Goal: Transaction & Acquisition: Purchase product/service

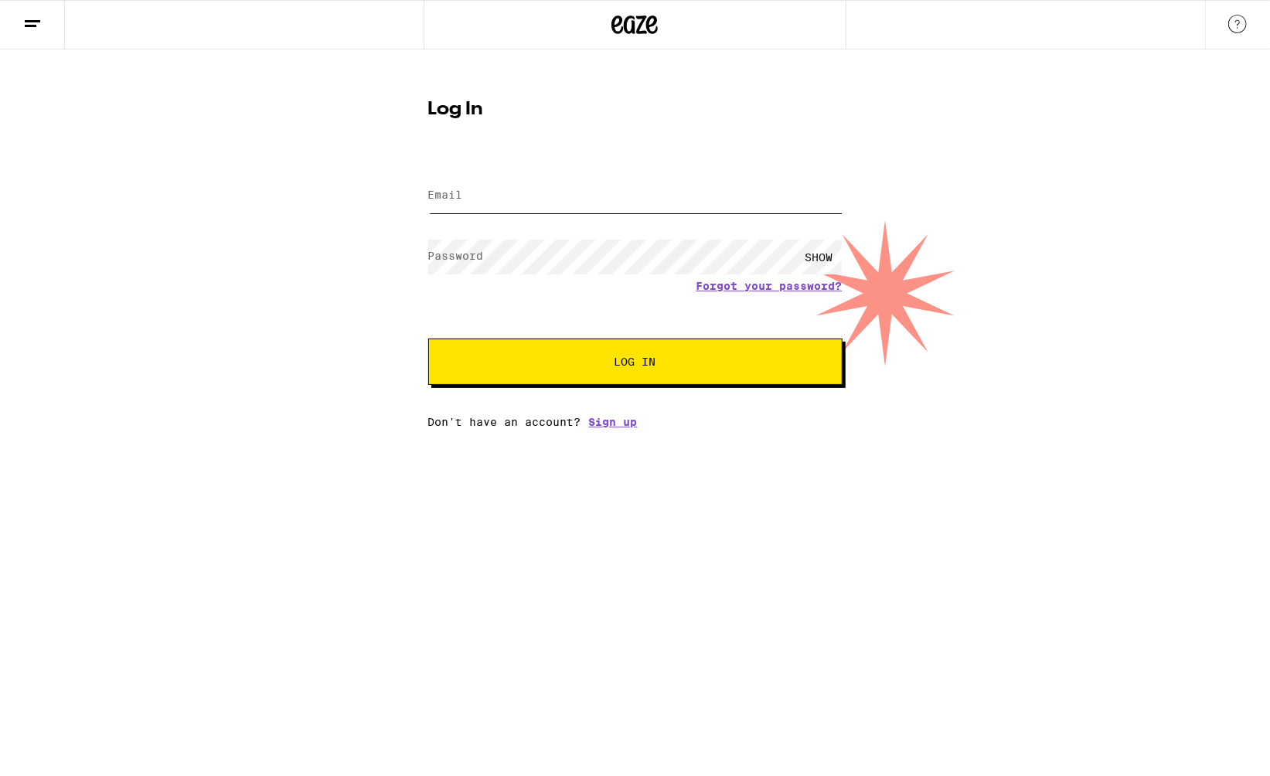
type input "[EMAIL_ADDRESS][DOMAIN_NAME]"
click at [612, 347] on button "Log In" at bounding box center [635, 362] width 414 height 46
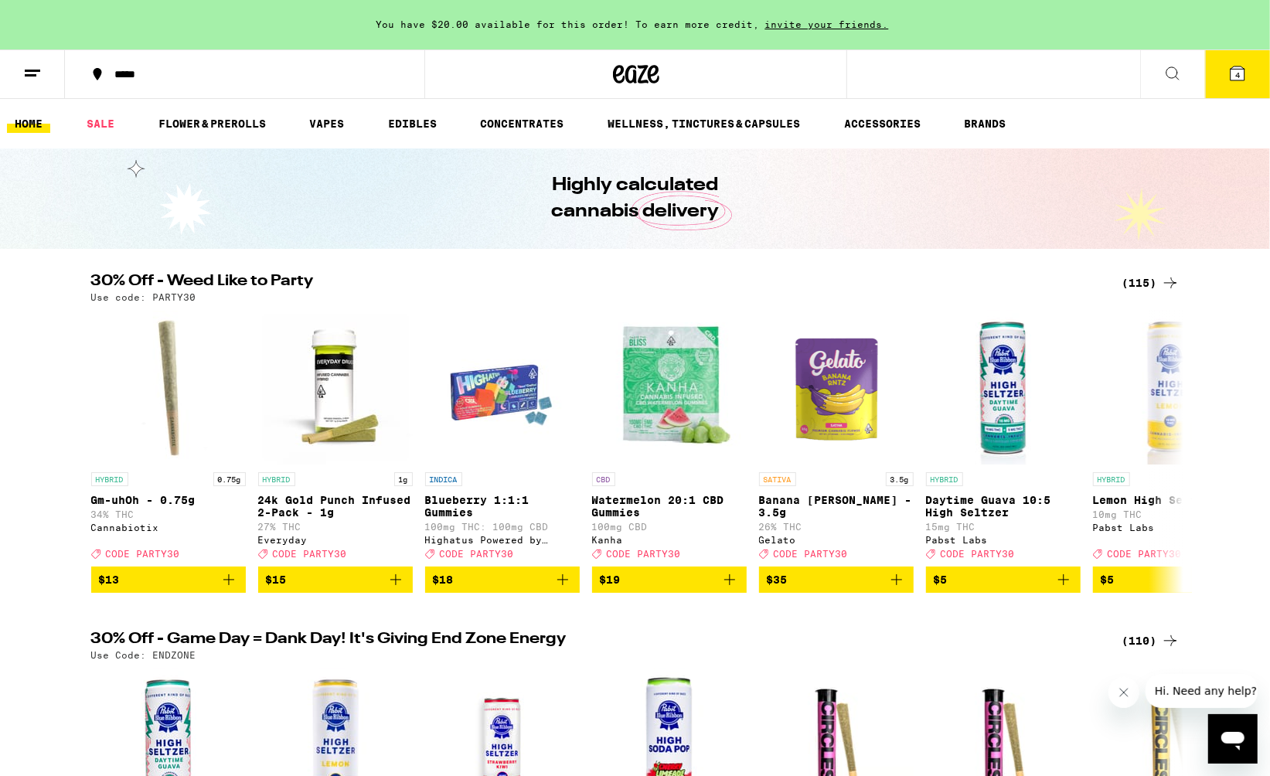
click at [1132, 281] on div "(115)" at bounding box center [1151, 283] width 57 height 19
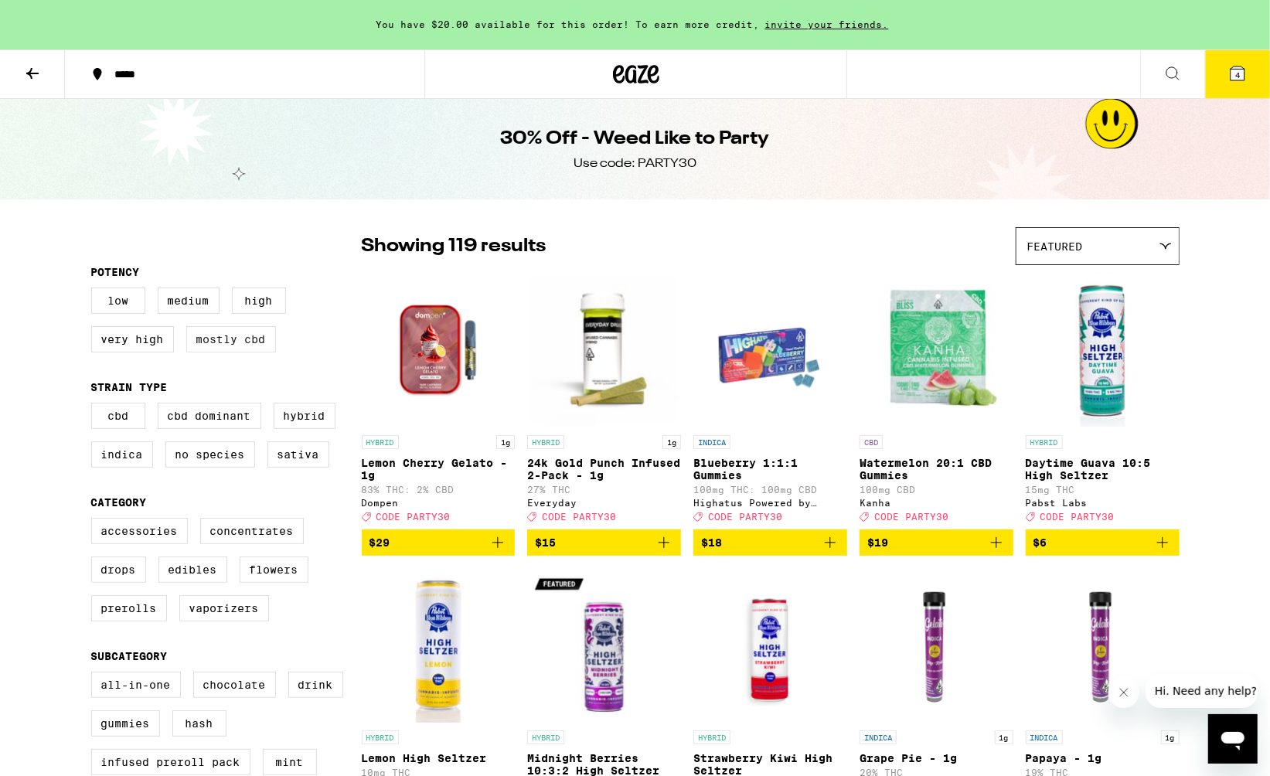
click at [251, 344] on label "Mostly CBD" at bounding box center [231, 339] width 90 height 26
click at [95, 291] on input "Mostly CBD" at bounding box center [94, 290] width 1 height 1
checkbox input "true"
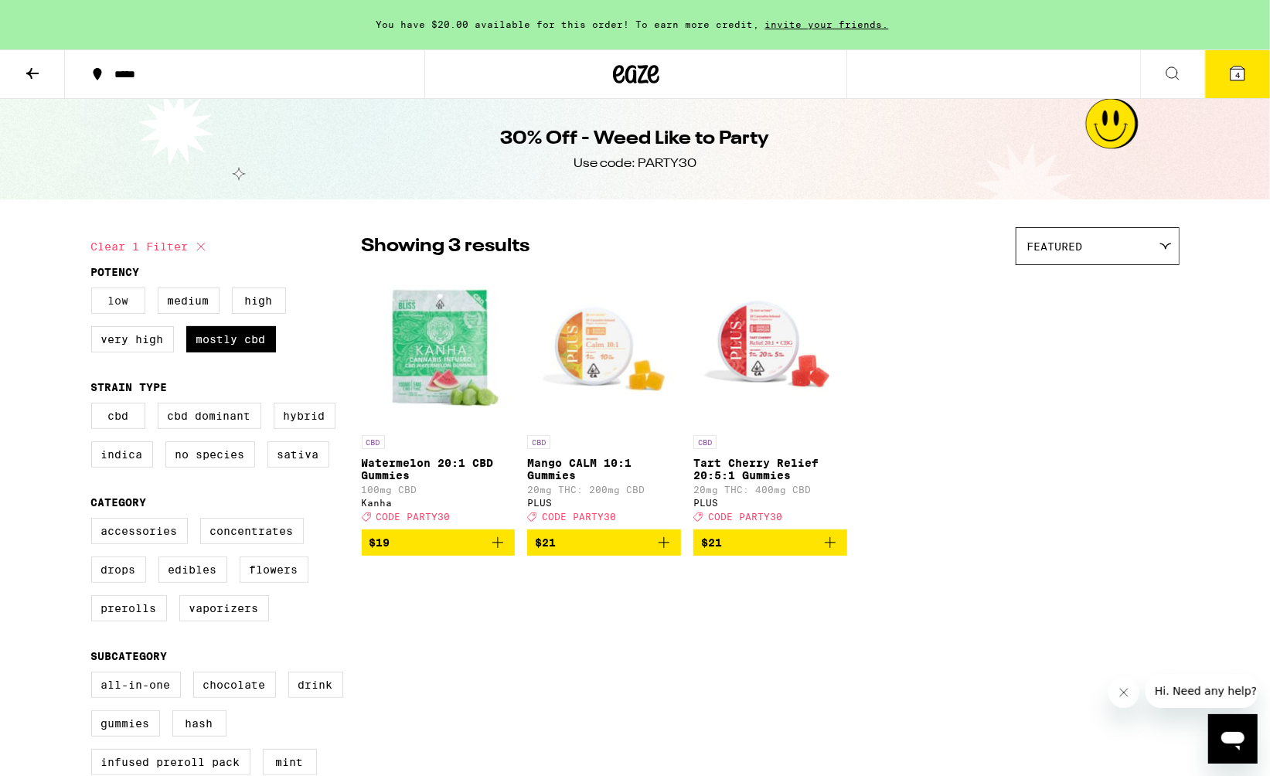
click at [118, 302] on label "Low" at bounding box center [118, 301] width 54 height 26
click at [95, 291] on input "Low" at bounding box center [94, 290] width 1 height 1
checkbox input "true"
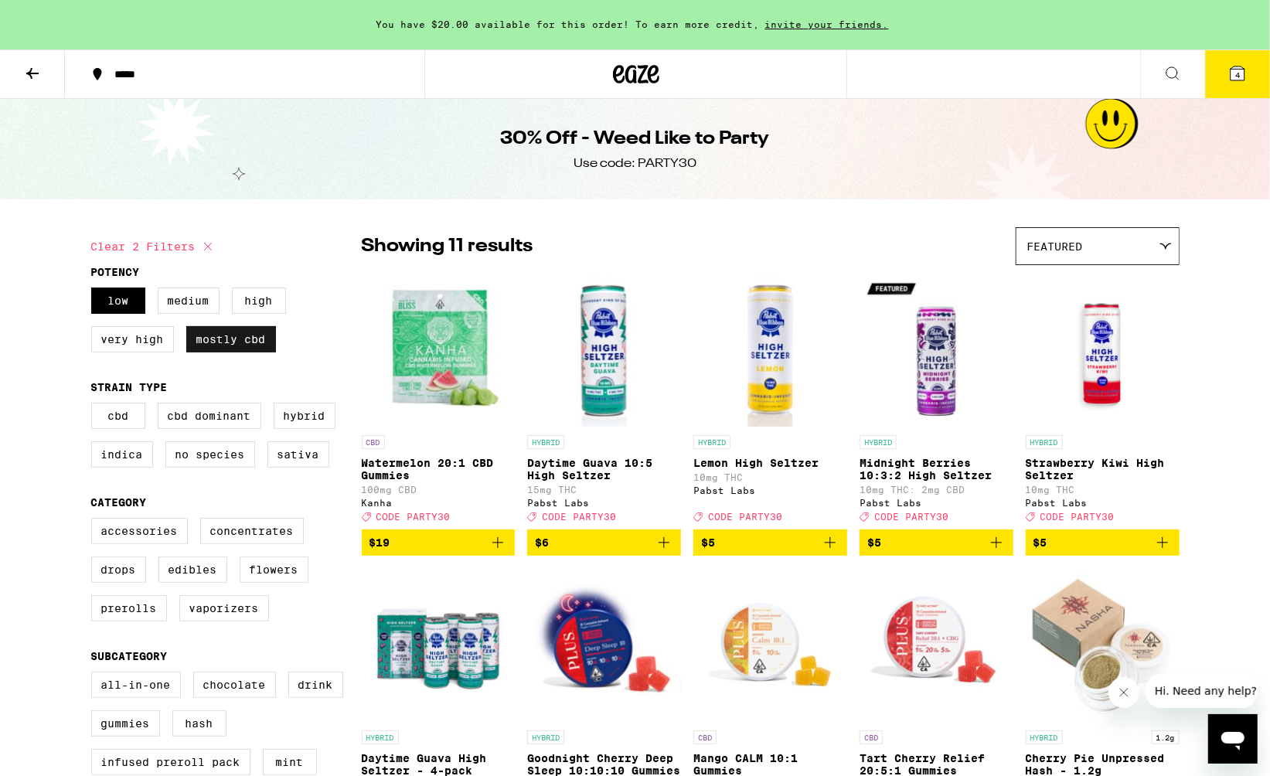
click at [219, 344] on label "Mostly CBD" at bounding box center [231, 339] width 90 height 26
click at [95, 291] on input "Mostly CBD" at bounding box center [94, 290] width 1 height 1
checkbox input "false"
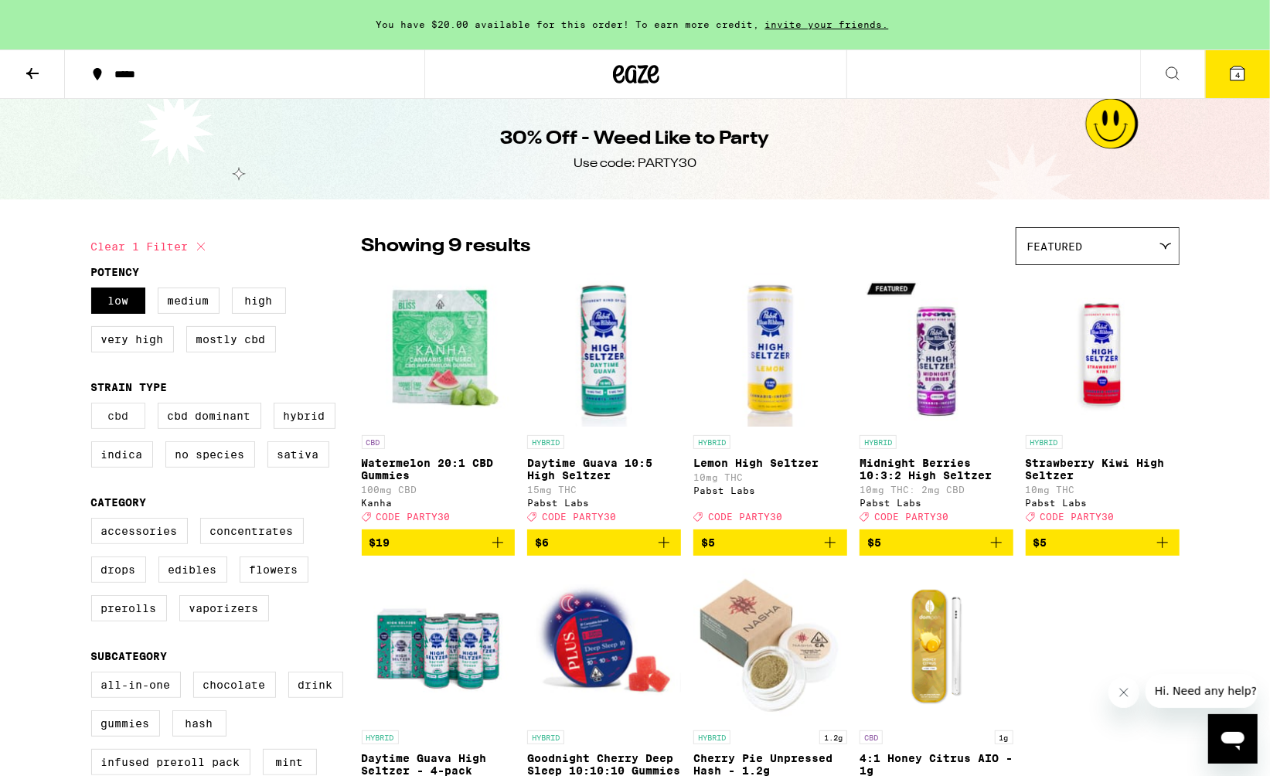
click at [112, 413] on label "CBD" at bounding box center [118, 416] width 54 height 26
click at [95, 406] on input "CBD" at bounding box center [94, 405] width 1 height 1
checkbox input "true"
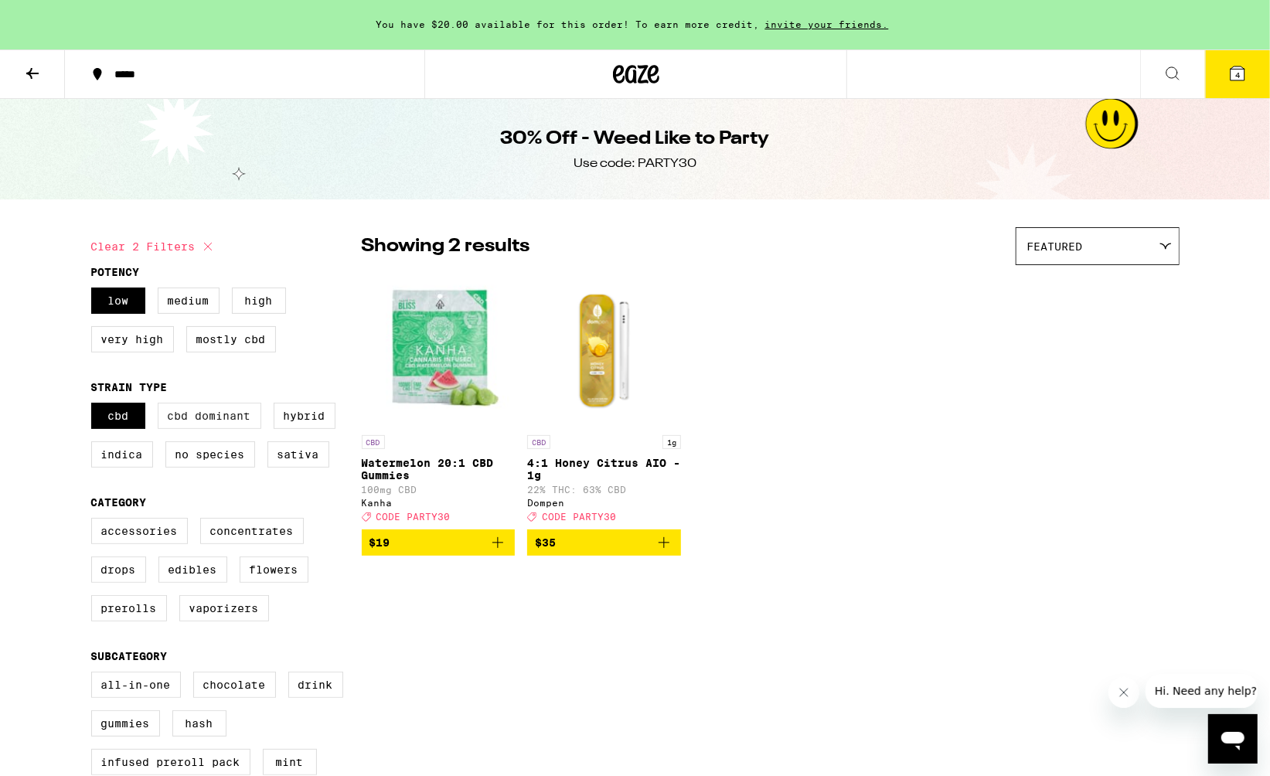
click at [178, 418] on label "CBD Dominant" at bounding box center [210, 416] width 104 height 26
click at [95, 406] on input "CBD Dominant" at bounding box center [94, 405] width 1 height 1
checkbox input "true"
click at [128, 309] on label "Low" at bounding box center [118, 301] width 54 height 26
click at [95, 291] on input "Low" at bounding box center [94, 290] width 1 height 1
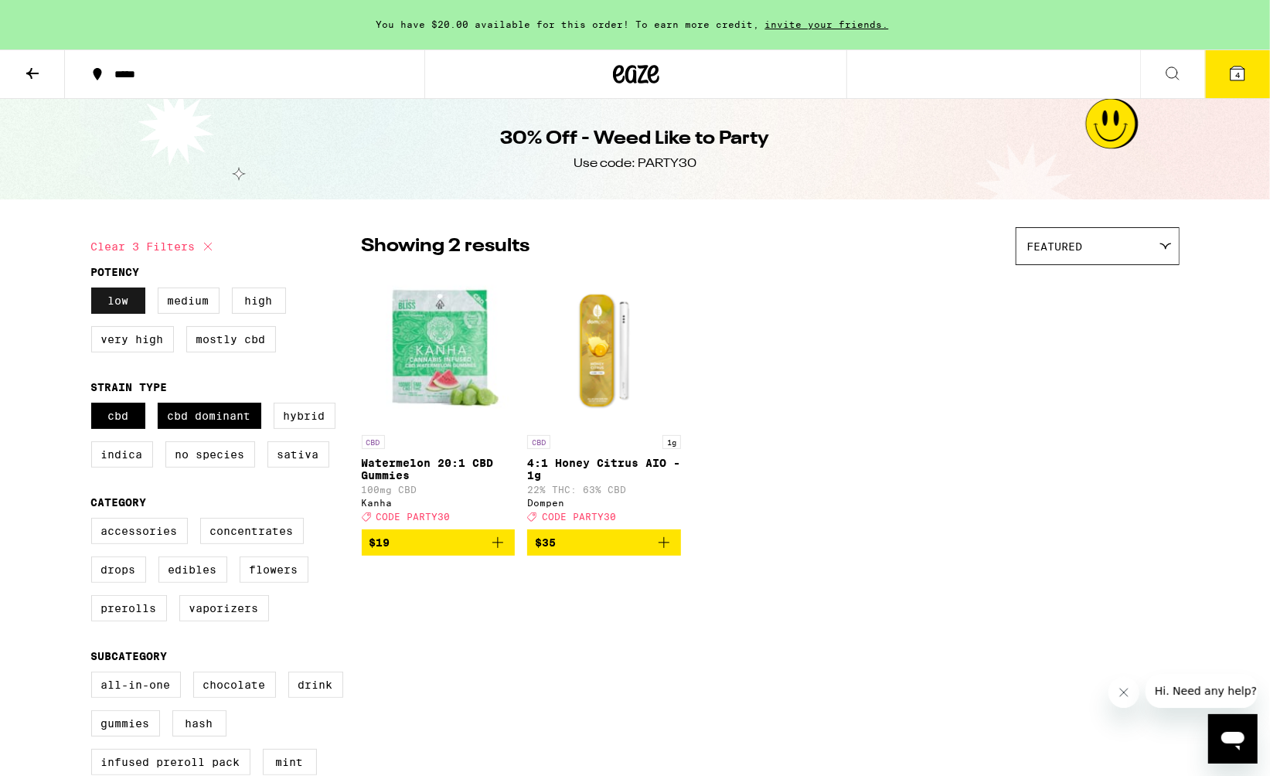
checkbox input "false"
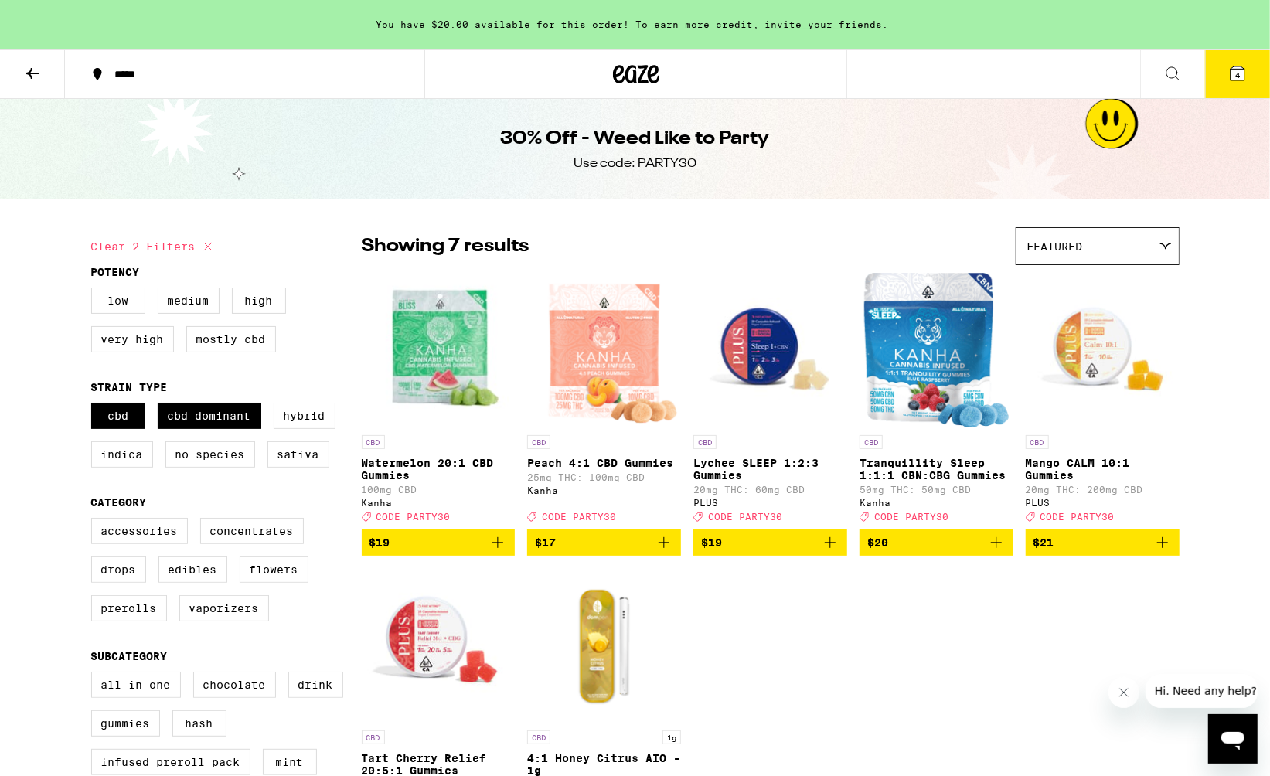
click at [420, 355] on img "Open page for Watermelon 20:1 CBD Gummies from Kanha" at bounding box center [439, 350] width 154 height 155
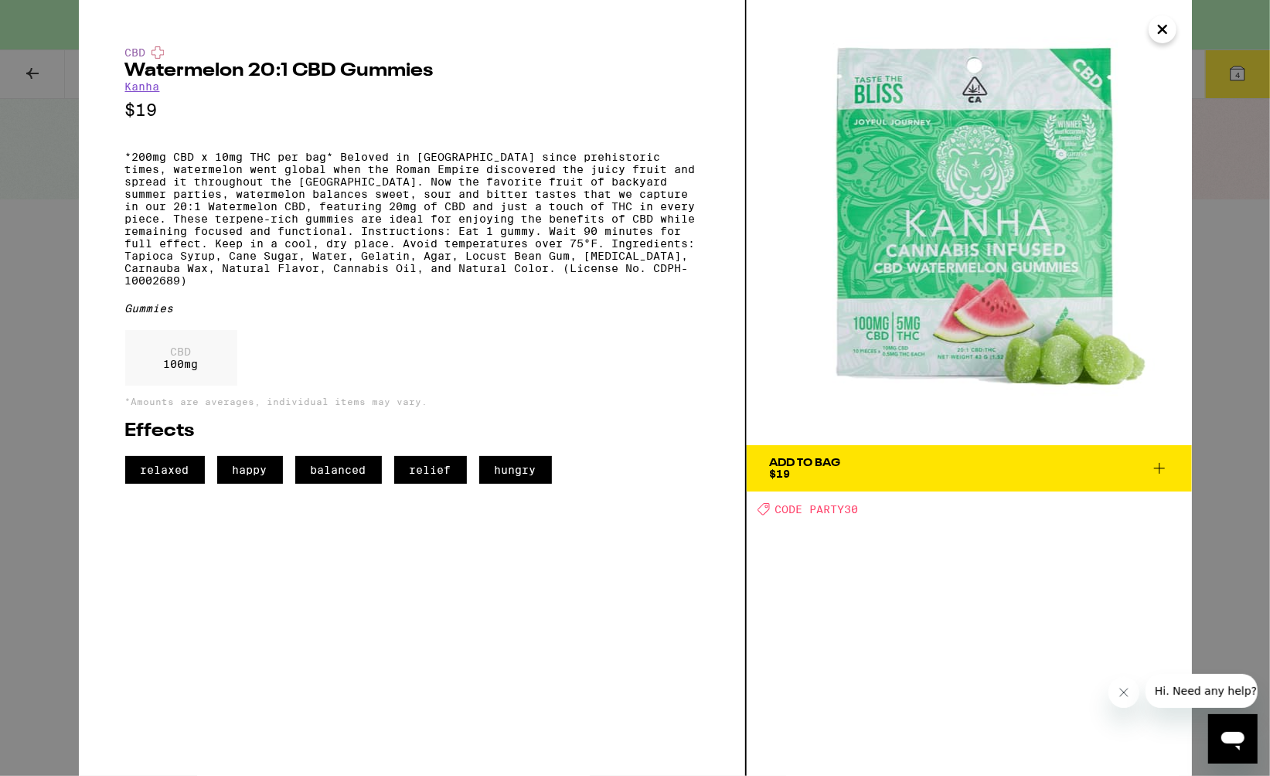
click at [1164, 28] on icon "Close" at bounding box center [1163, 30] width 8 height 8
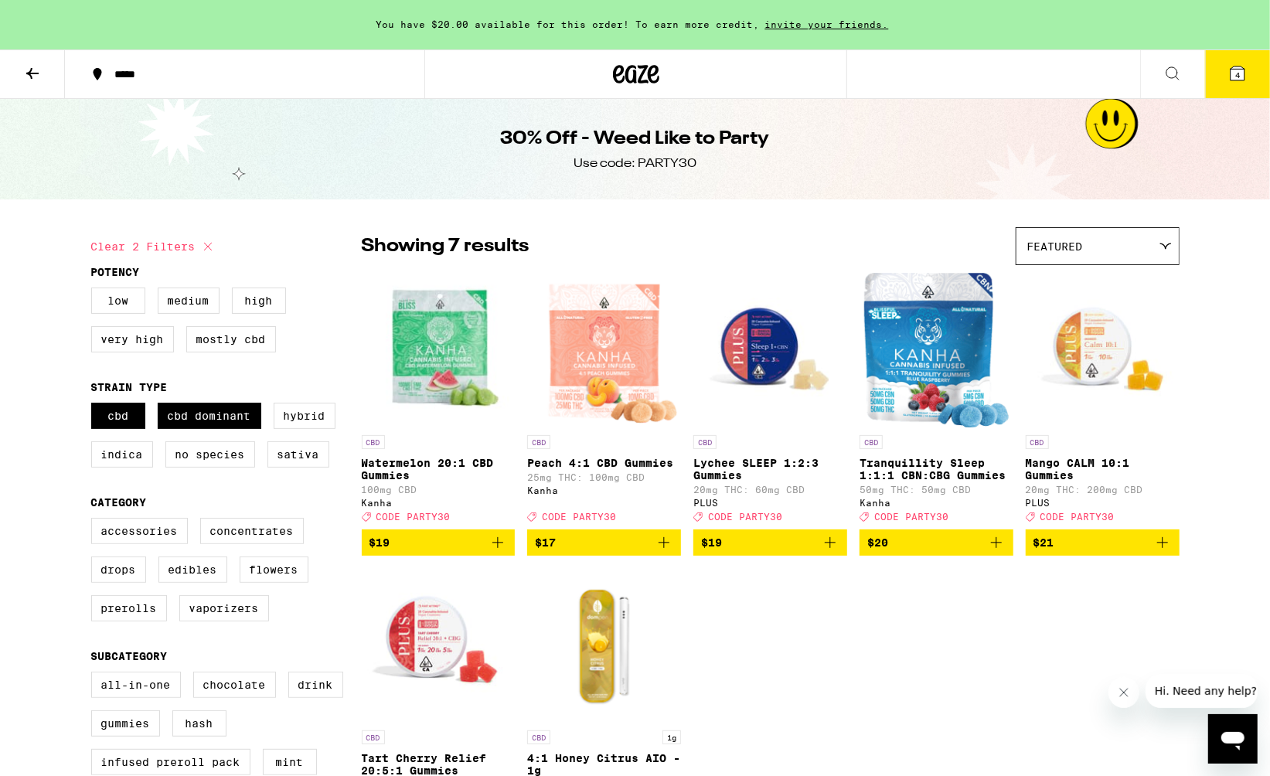
click at [585, 347] on img "Open page for Peach 4:1 CBD Gummies from Kanha" at bounding box center [605, 350] width 152 height 155
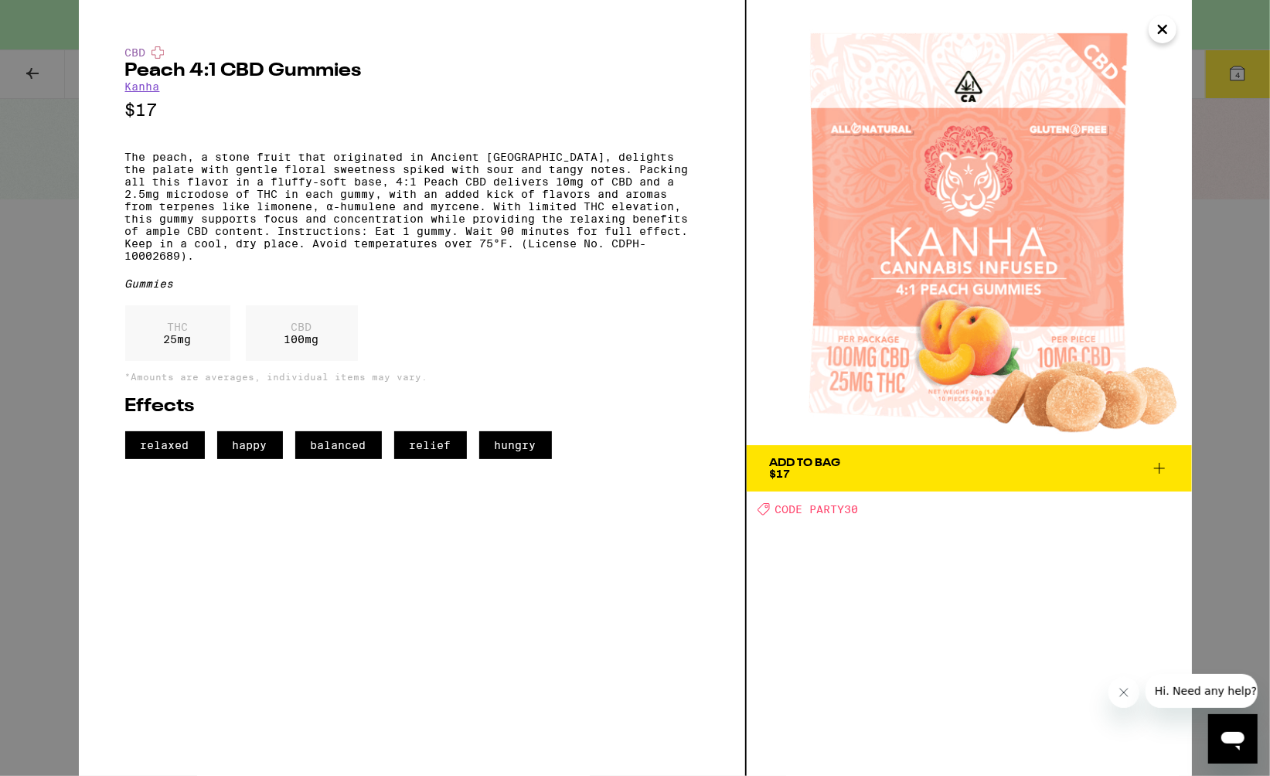
click at [1163, 27] on icon "Close" at bounding box center [1163, 29] width 19 height 23
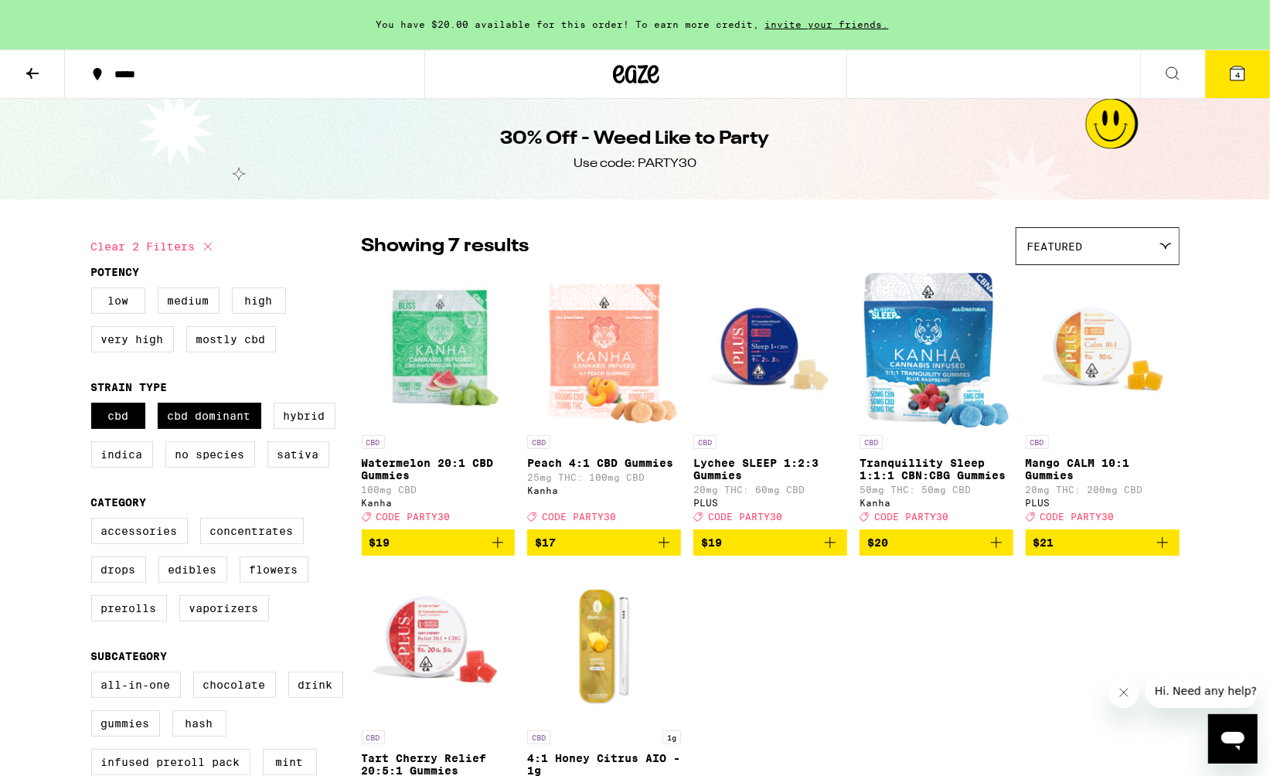
click at [27, 70] on icon at bounding box center [32, 73] width 19 height 19
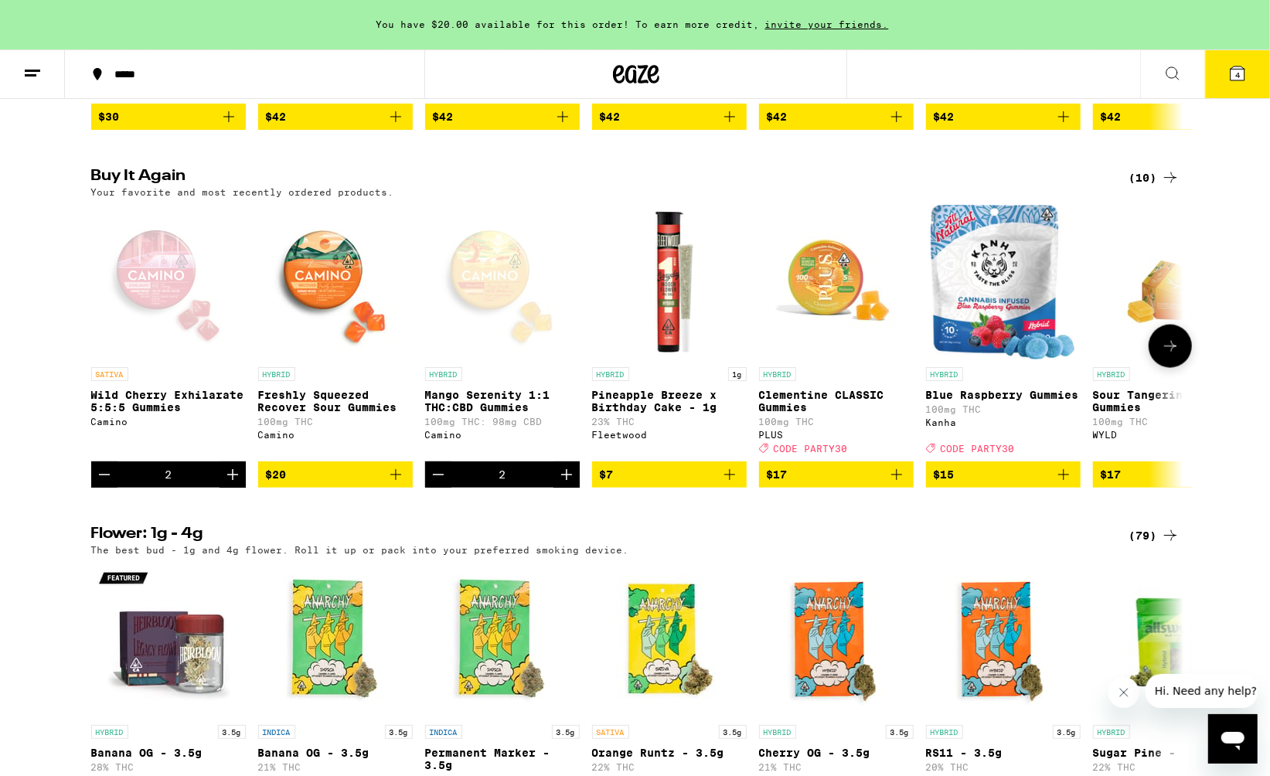
scroll to position [1174, 0]
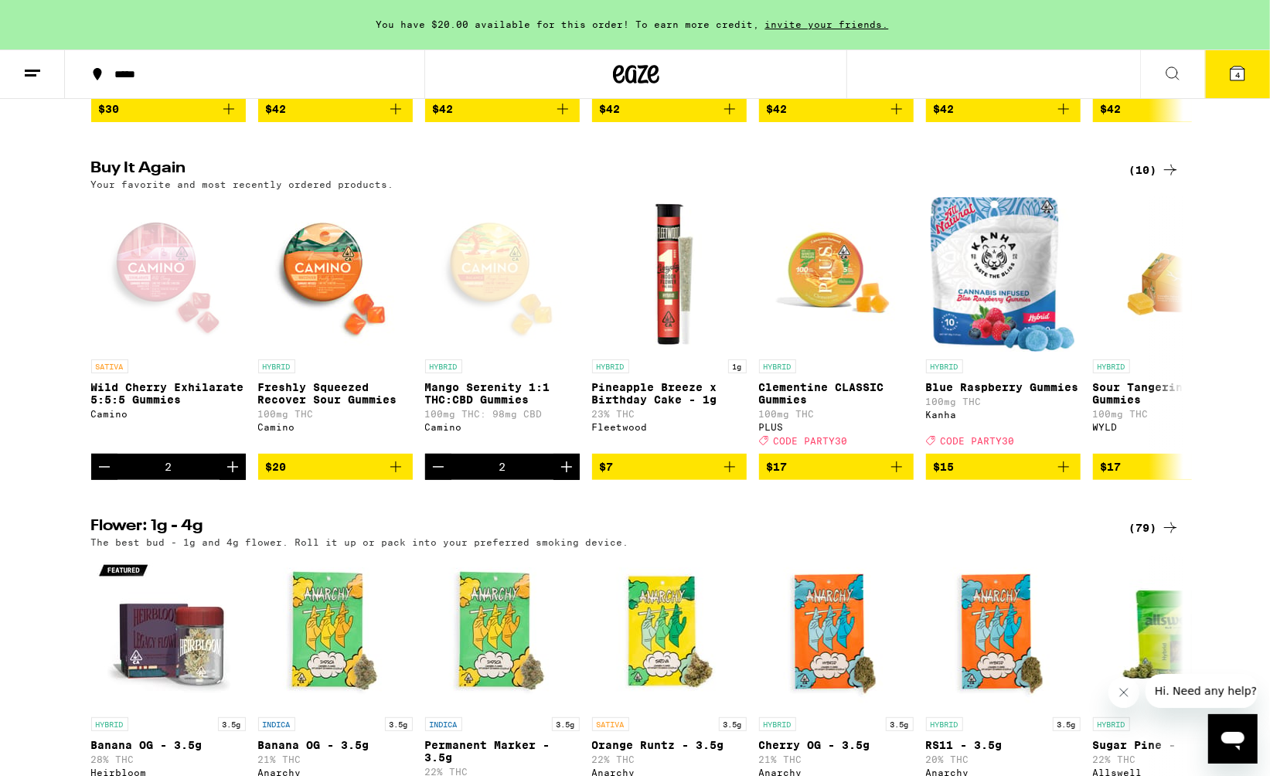
click at [1228, 77] on button "4" at bounding box center [1237, 74] width 65 height 48
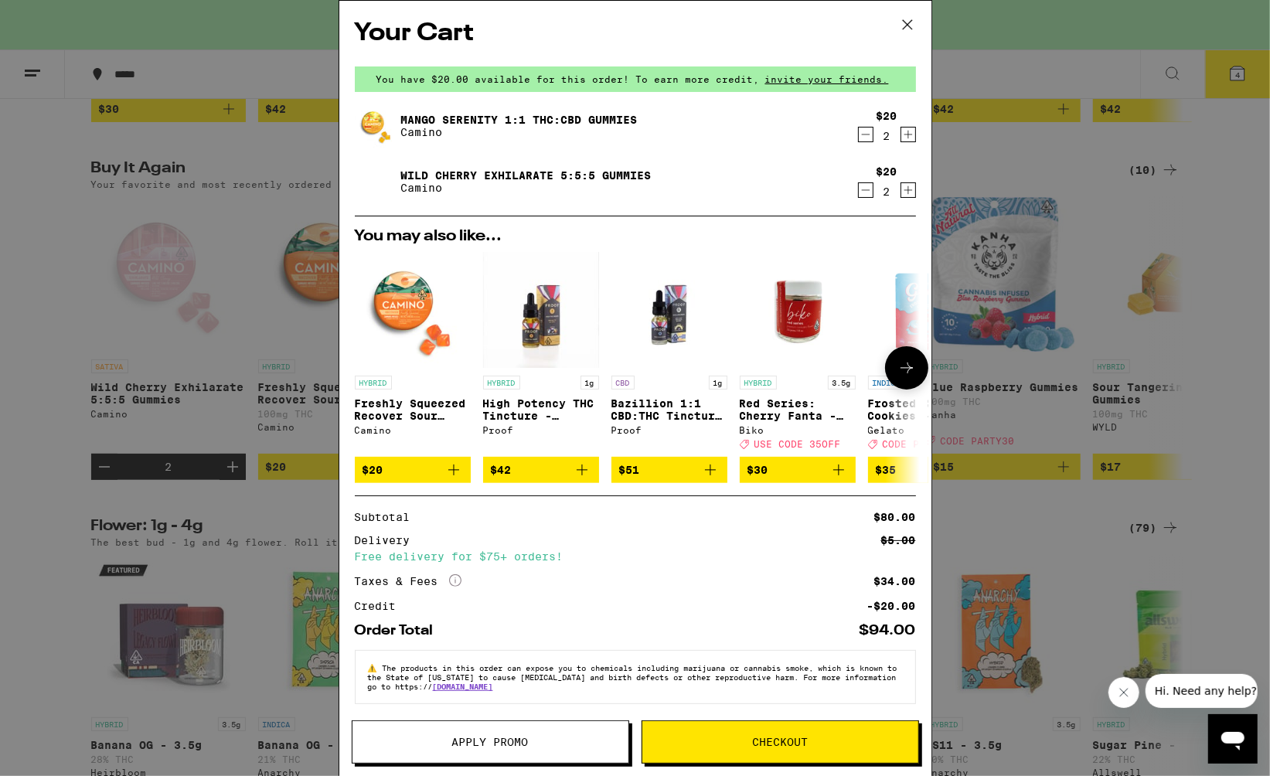
scroll to position [12, 0]
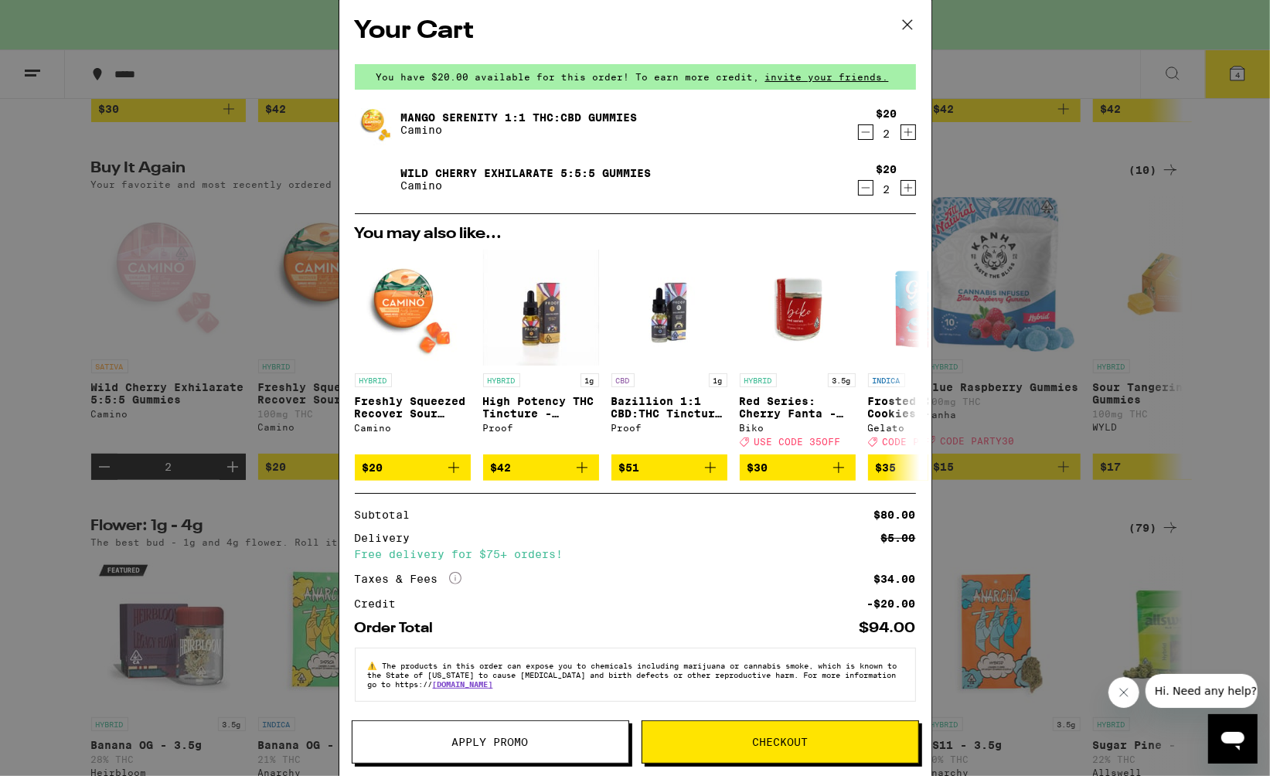
click at [861, 126] on icon "Decrement" at bounding box center [866, 132] width 14 height 19
click at [905, 124] on icon "Increment" at bounding box center [909, 132] width 14 height 19
drag, startPoint x: 864, startPoint y: 176, endPoint x: 868, endPoint y: 149, distance: 27.3
click at [864, 179] on icon "Decrement" at bounding box center [866, 188] width 14 height 19
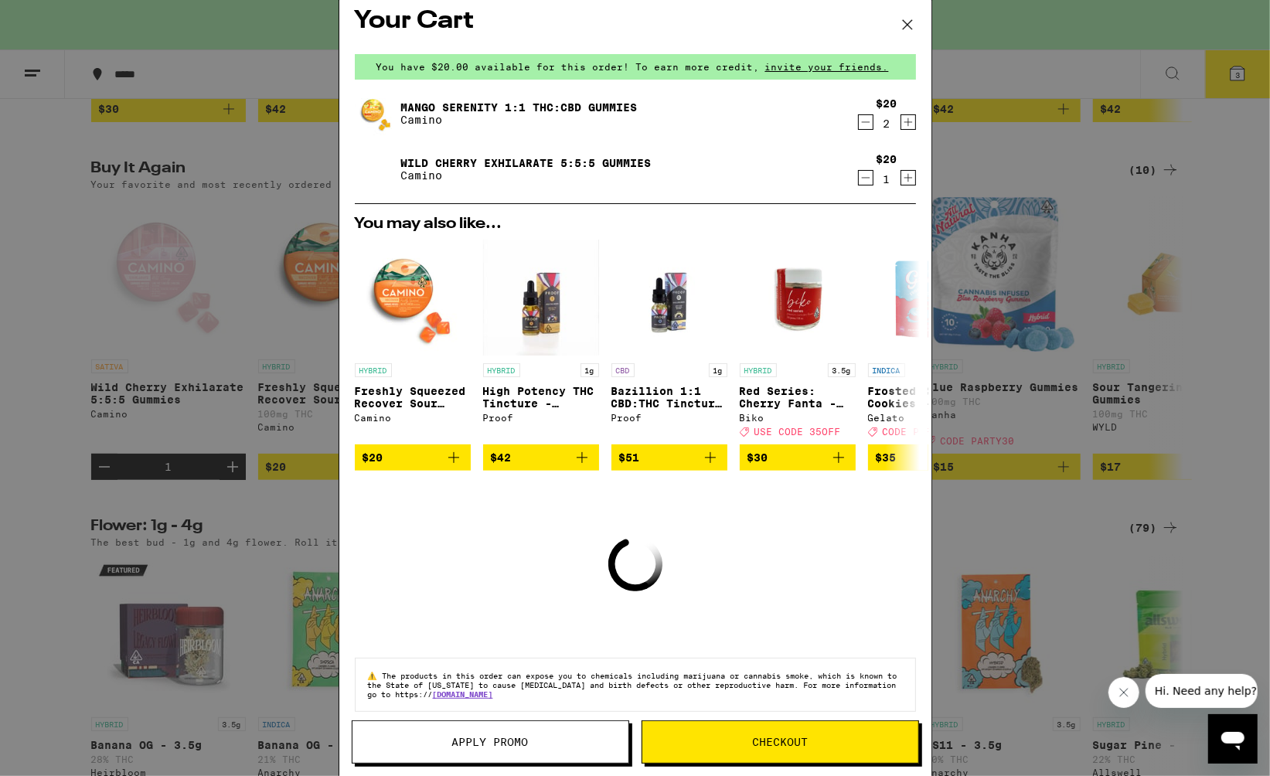
click at [865, 128] on icon "Decrement" at bounding box center [866, 122] width 14 height 19
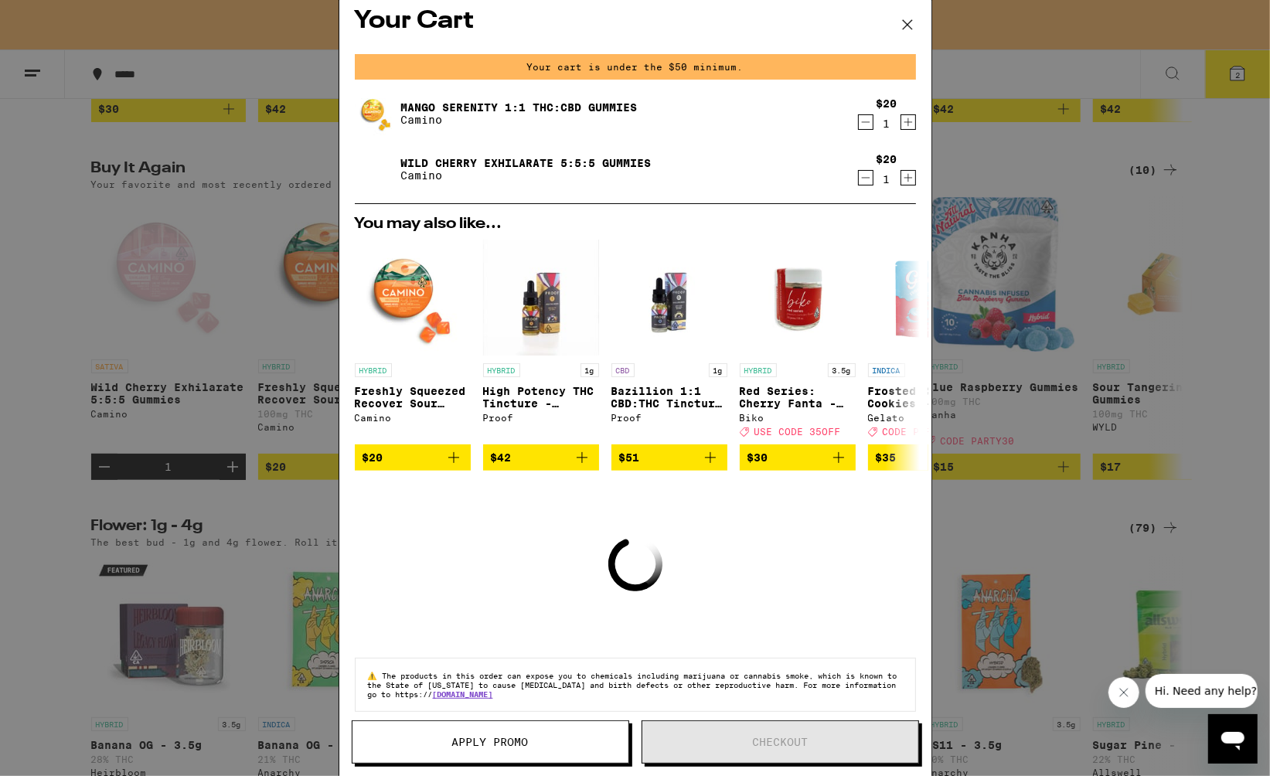
click at [905, 125] on icon "Increment" at bounding box center [909, 122] width 14 height 19
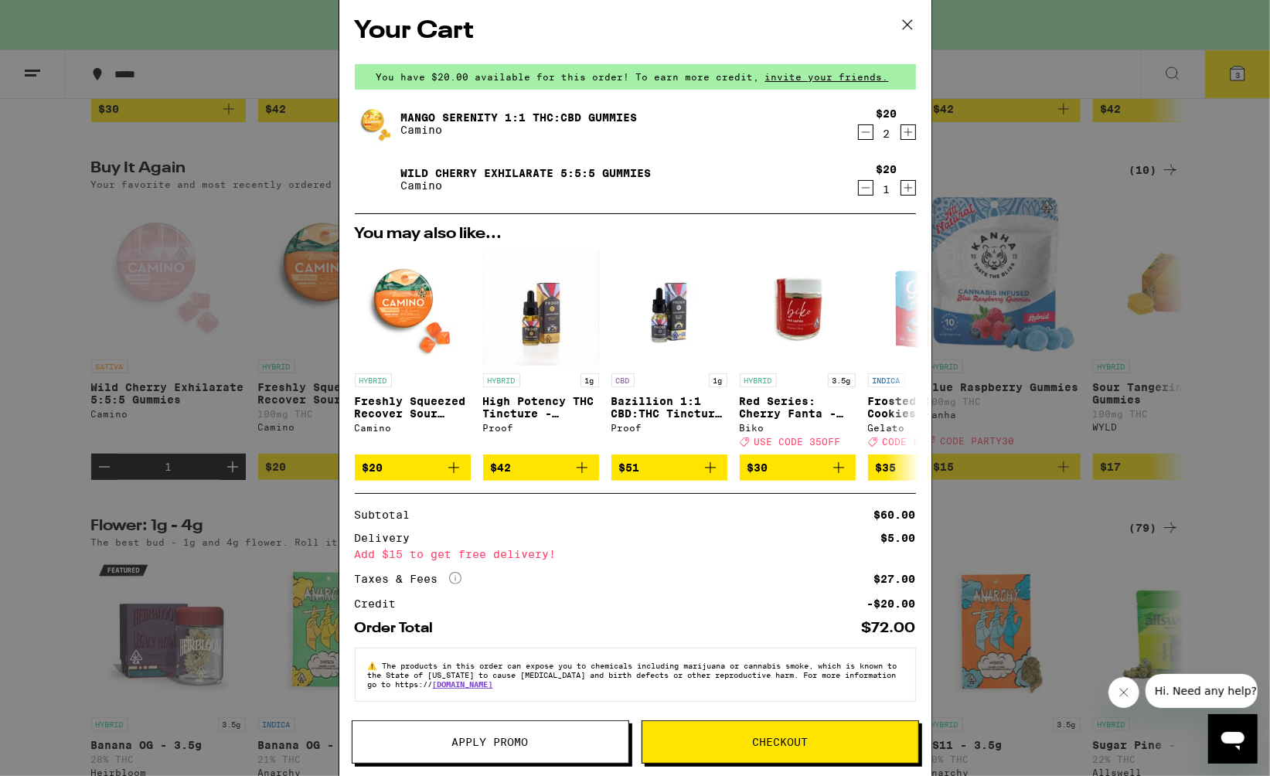
drag, startPoint x: 903, startPoint y: 182, endPoint x: 913, endPoint y: 129, distance: 54.3
click at [902, 183] on icon "Increment" at bounding box center [909, 188] width 14 height 19
click at [911, 26] on icon at bounding box center [907, 24] width 23 height 23
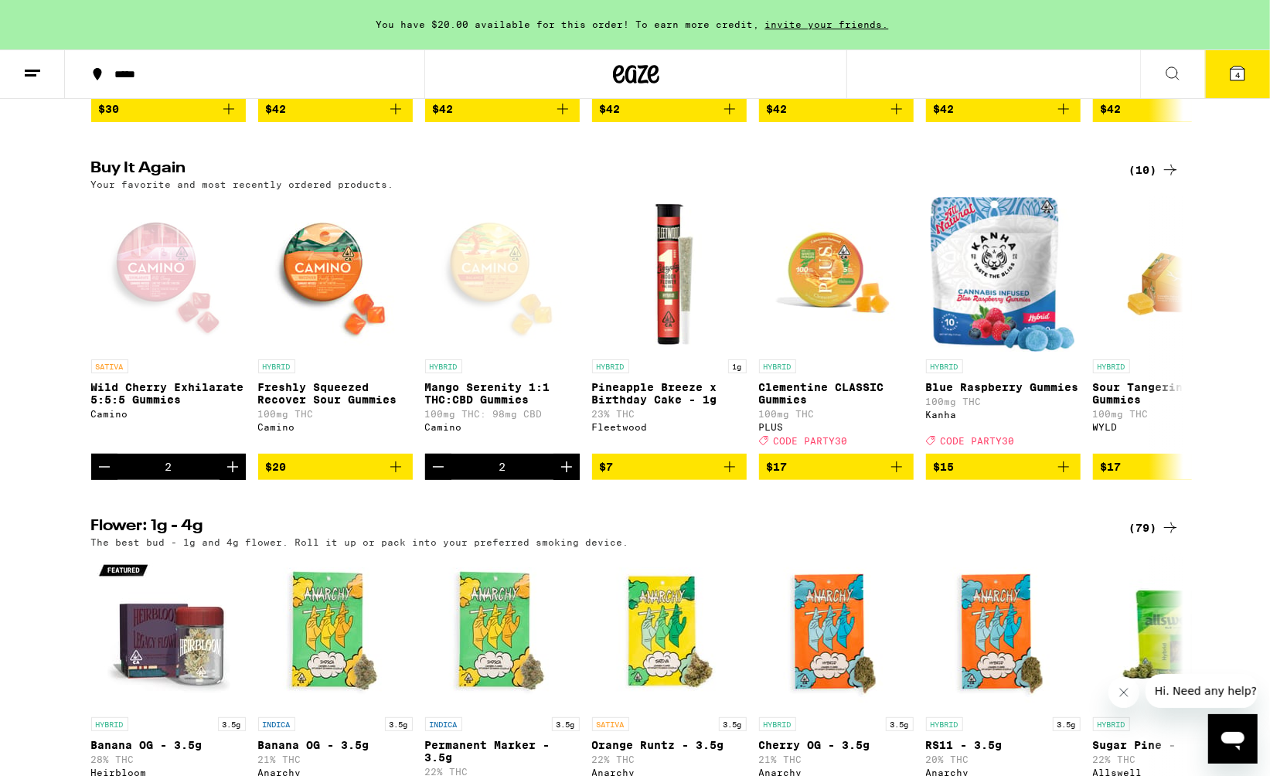
click at [584, 25] on span "You have $20.00 available for this order! To earn more credit," at bounding box center [569, 24] width 384 height 10
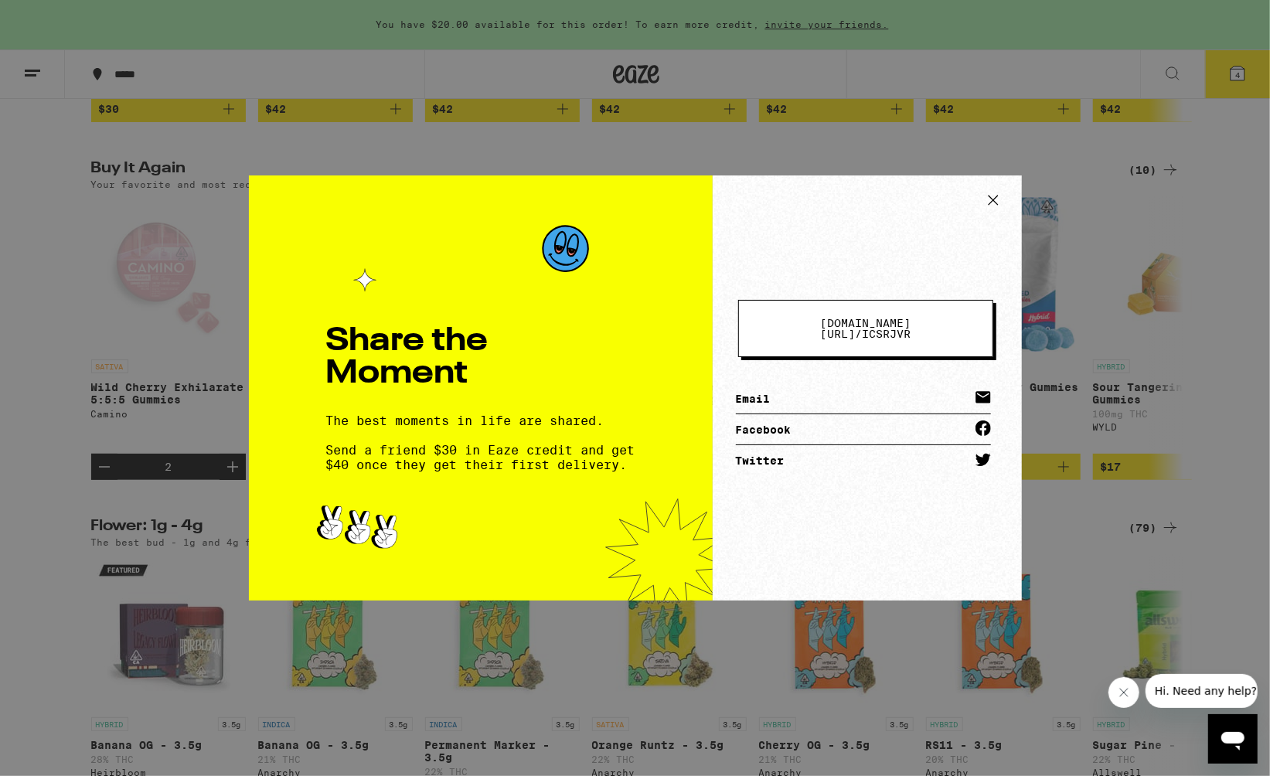
drag, startPoint x: 987, startPoint y: 197, endPoint x: 569, endPoint y: 14, distance: 456.7
click at [987, 197] on icon at bounding box center [993, 200] width 23 height 23
